Goal: Information Seeking & Learning: Learn about a topic

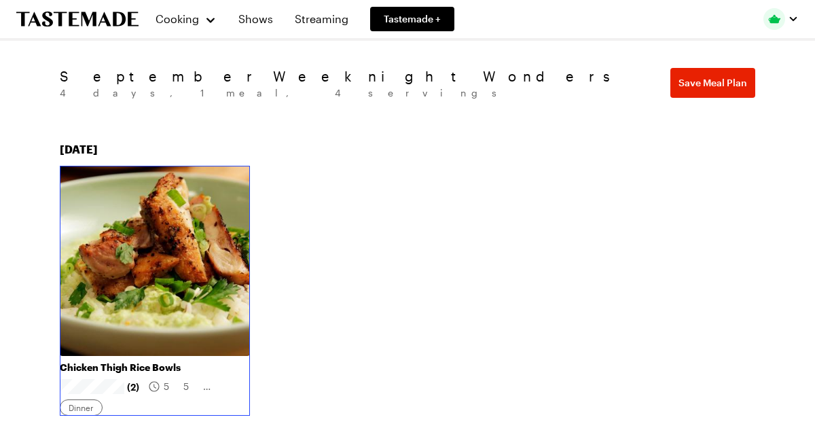
click at [208, 361] on link "Chicken Thigh Rice Bowls" at bounding box center [155, 367] width 190 height 12
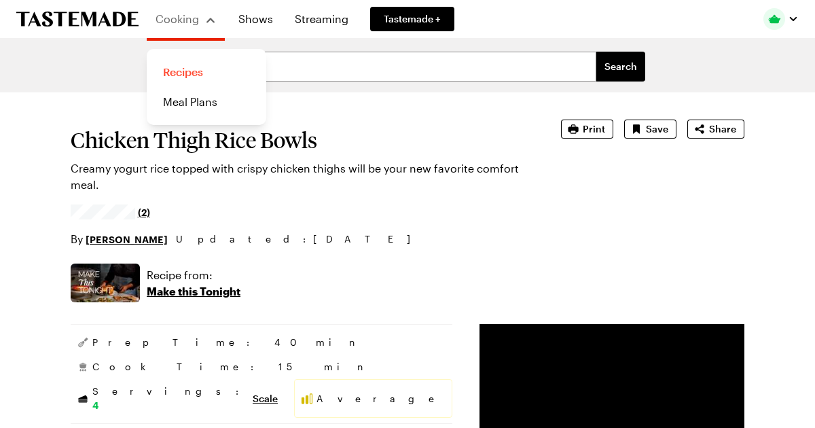
click at [186, 69] on link "Recipes" at bounding box center [206, 72] width 103 height 30
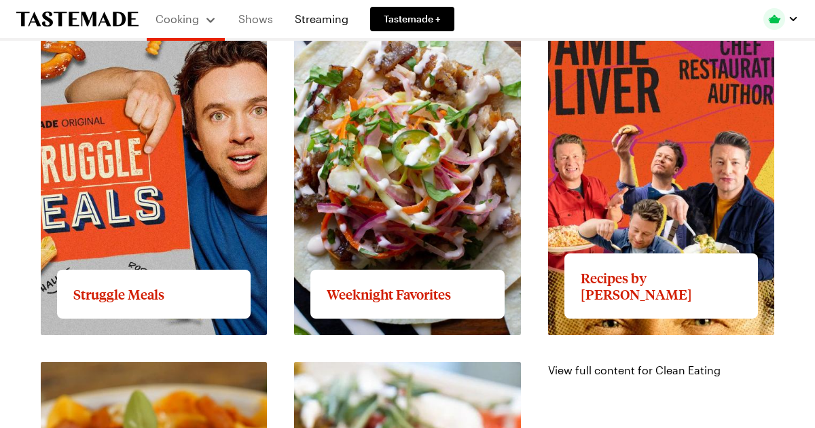
scroll to position [1137, 0]
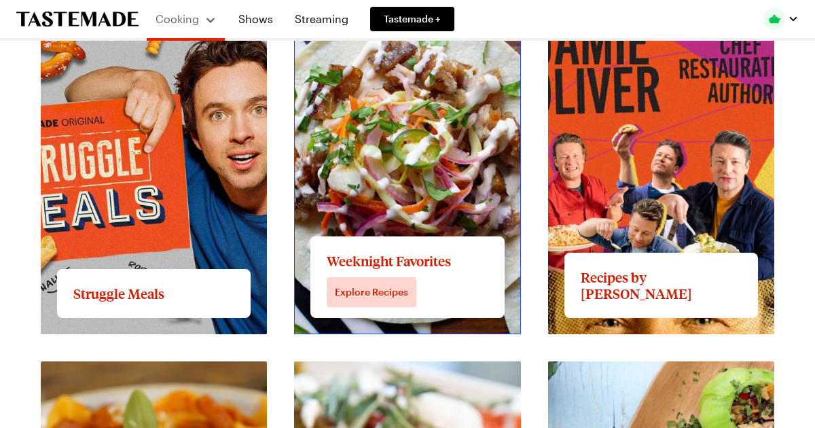
click at [356, 9] on link "View full content for Weeknight Favorites" at bounding box center [400, 2] width 212 height 13
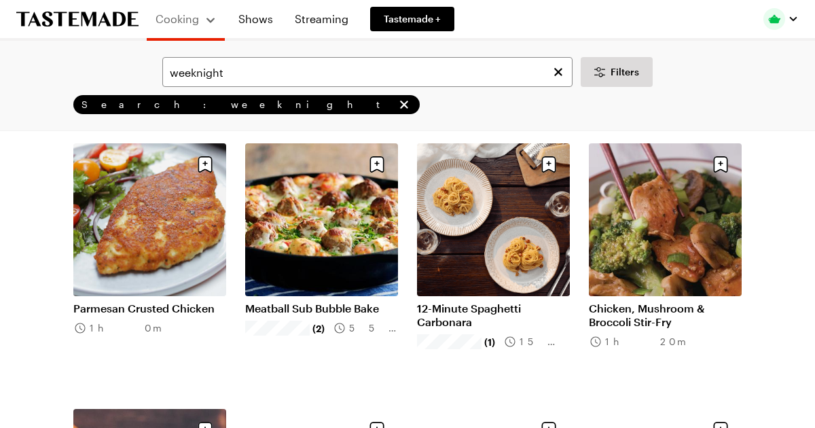
scroll to position [616, 0]
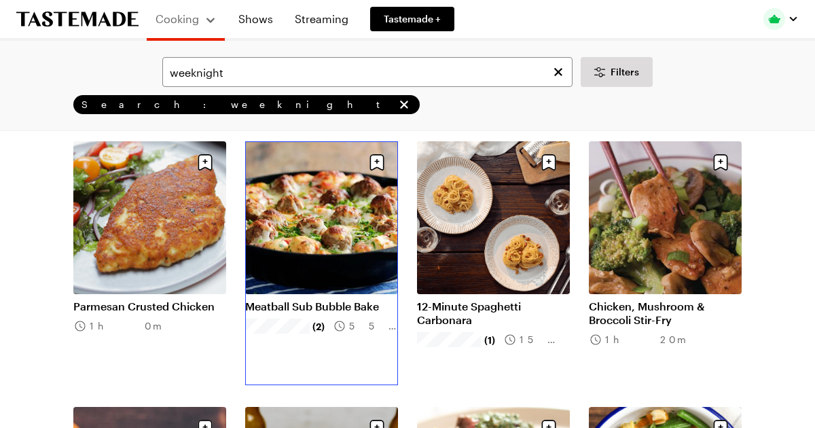
click at [336, 307] on link "Meatball Sub Bubble Bake" at bounding box center [321, 307] width 153 height 14
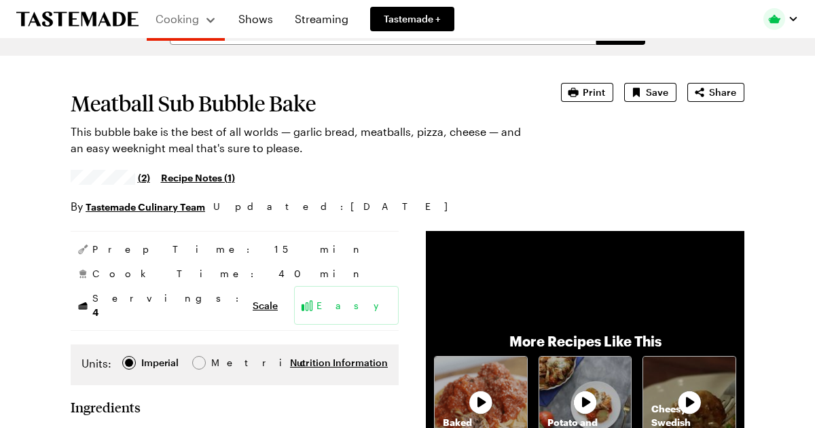
scroll to position [35, 0]
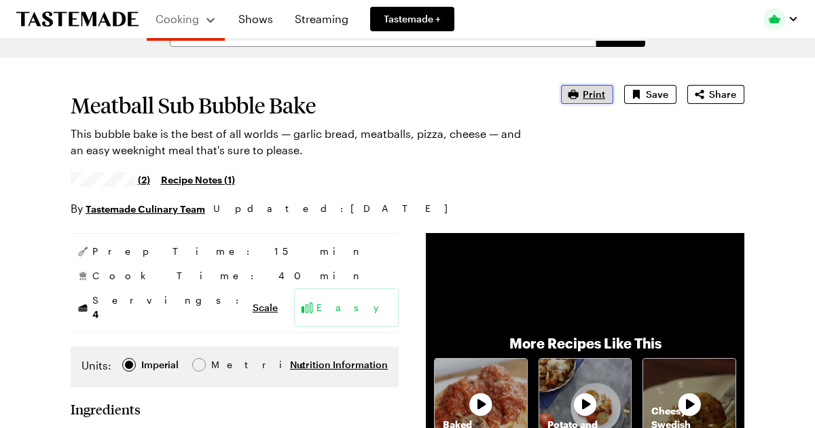
click at [592, 90] on span "Print" at bounding box center [594, 95] width 22 height 14
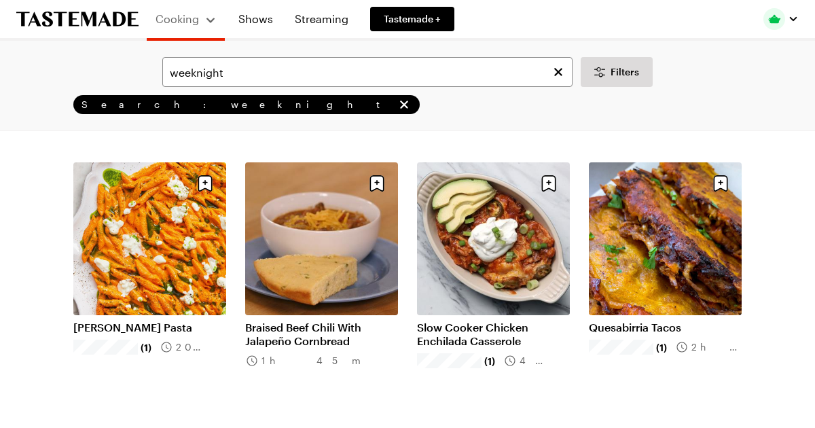
scroll to position [1128, 0]
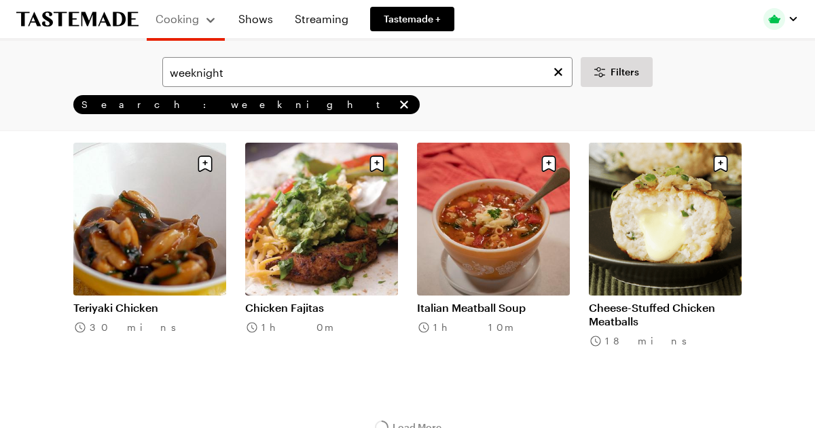
scroll to position [1428, 0]
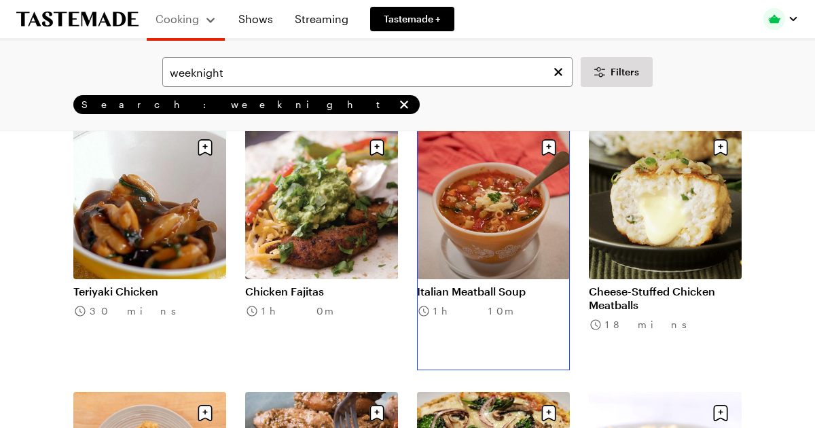
click at [441, 290] on link "Italian Meatball Soup" at bounding box center [493, 292] width 153 height 14
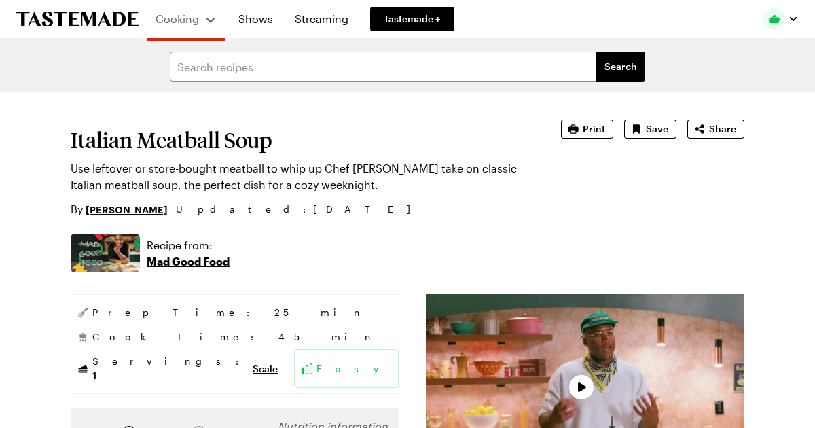
type textarea "x"
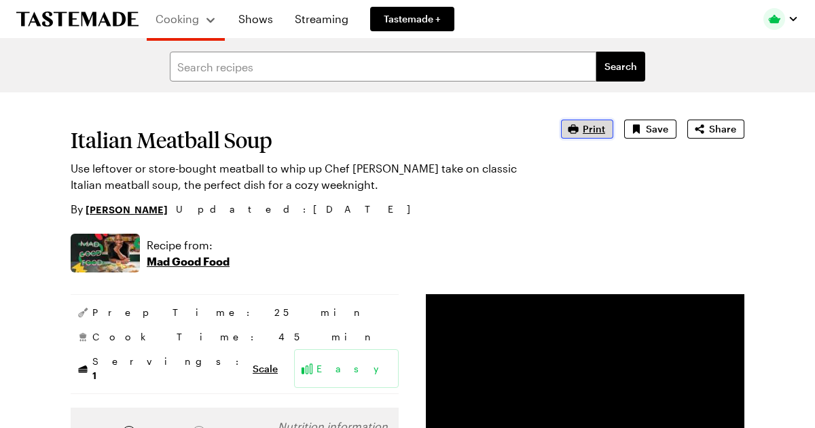
click at [579, 131] on icon "button" at bounding box center [574, 128] width 10 height 9
click at [285, 63] on input "text" at bounding box center [383, 67] width 427 height 30
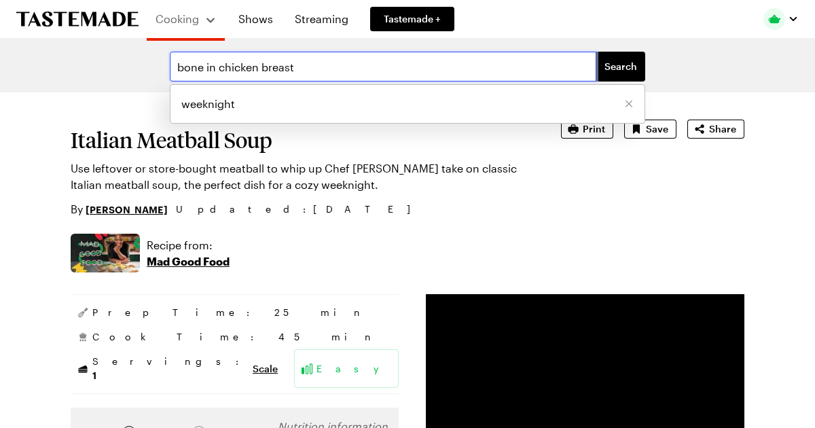
type input "bone in chicken breast"
click at [596, 52] on button "Search" at bounding box center [620, 67] width 49 height 30
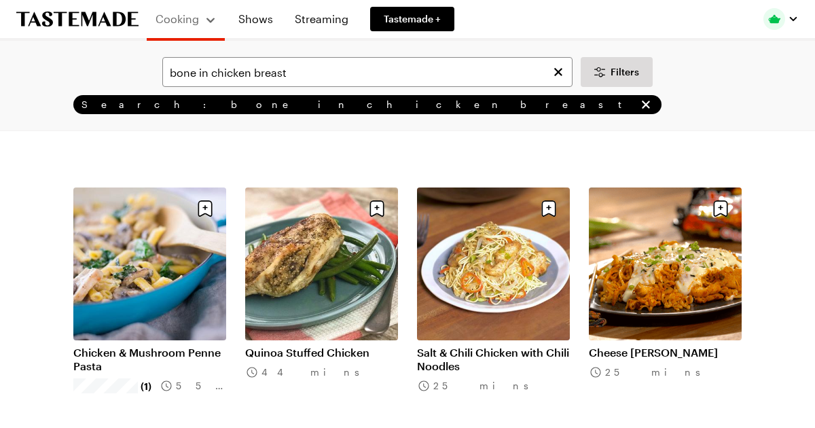
scroll to position [564, 0]
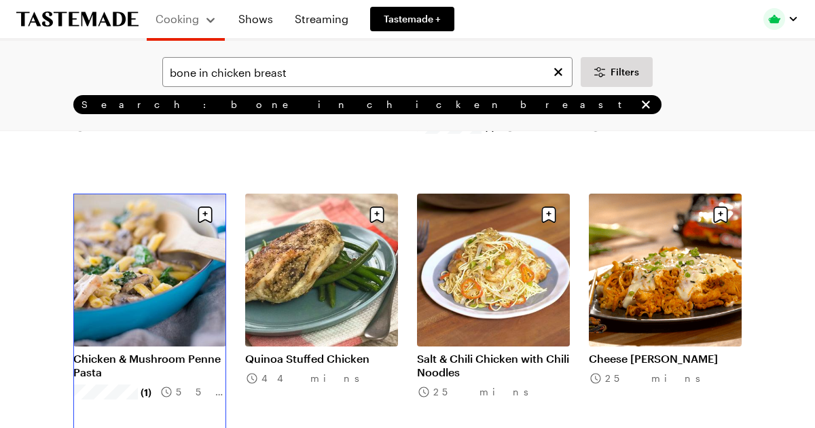
click at [94, 352] on link "Chicken & Mushroom Penne Pasta" at bounding box center [149, 365] width 153 height 27
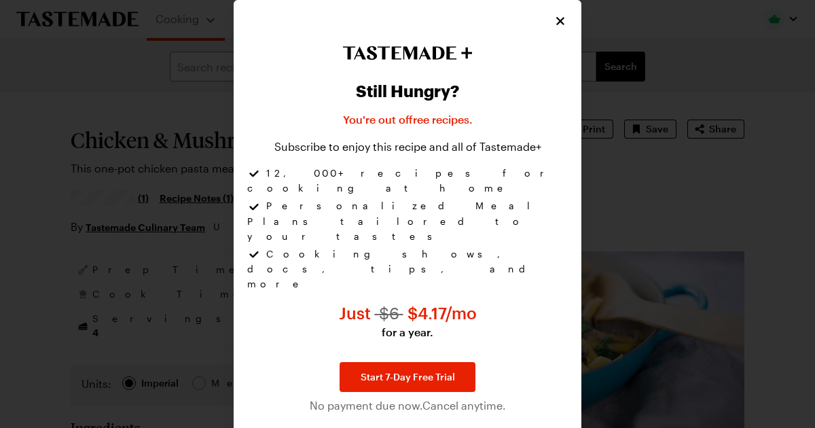
type textarea "x"
click at [561, 27] on icon "Close" at bounding box center [561, 21] width 14 height 14
